Goal: Use online tool/utility: Utilize a website feature to perform a specific function

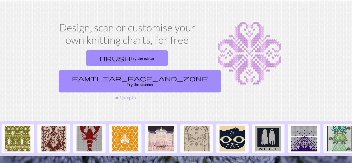
scroll to position [14, 0]
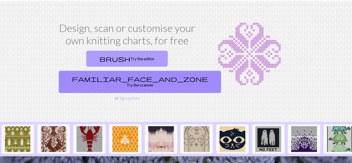
click at [101, 62] on link "brush Try the editor" at bounding box center [126, 59] width 81 height 16
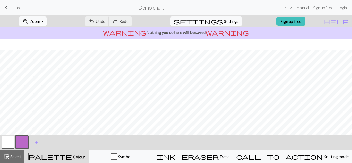
scroll to position [92, 0]
click at [234, 20] on button "settings Settings" at bounding box center [206, 21] width 72 height 10
select select "aran"
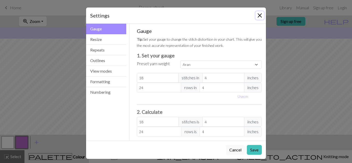
click at [258, 14] on button "Close" at bounding box center [260, 15] width 8 height 8
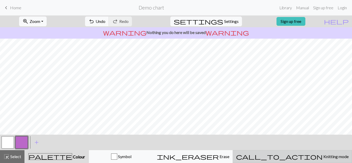
click at [322, 158] on span "Knitting mode" at bounding box center [335, 156] width 26 height 5
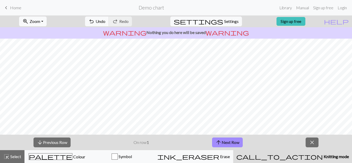
click at [323, 155] on span "Knitting mode" at bounding box center [336, 156] width 26 height 5
click at [309, 139] on button "close" at bounding box center [311, 143] width 13 height 10
